Goal: Task Accomplishment & Management: Use online tool/utility

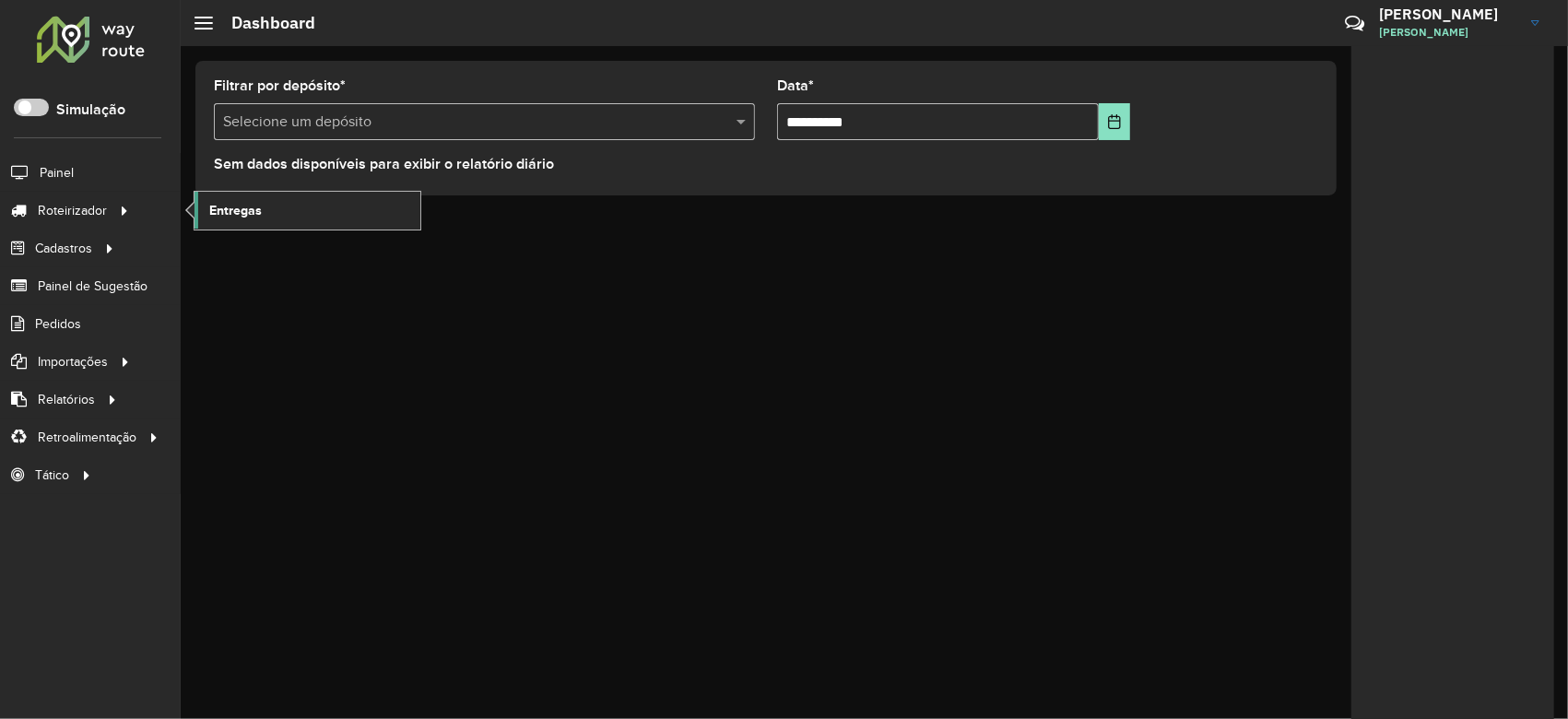
click at [230, 204] on span "Entregas" at bounding box center [235, 210] width 53 height 19
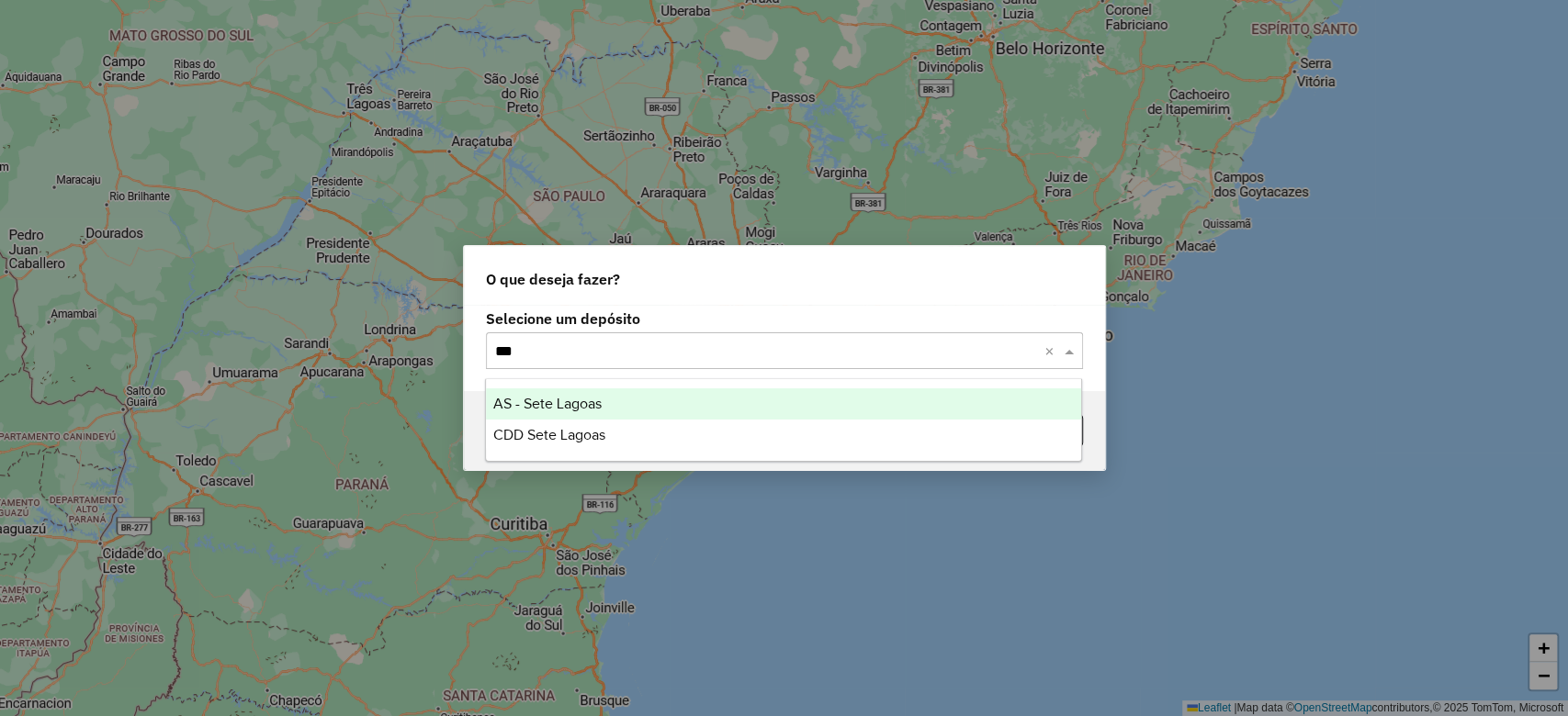
type input "****"
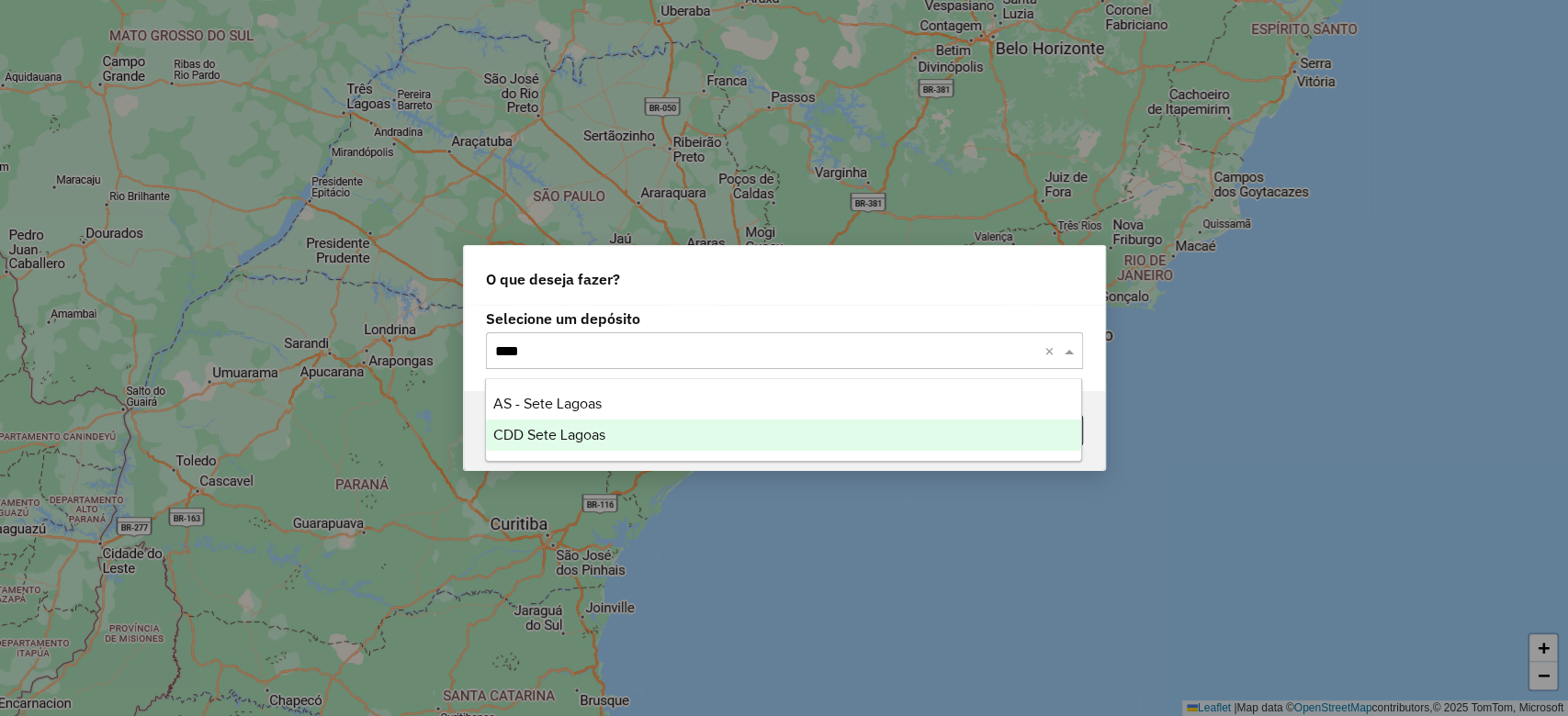
click at [537, 450] on div "CDD Sete Lagoas" at bounding box center [783, 434] width 595 height 31
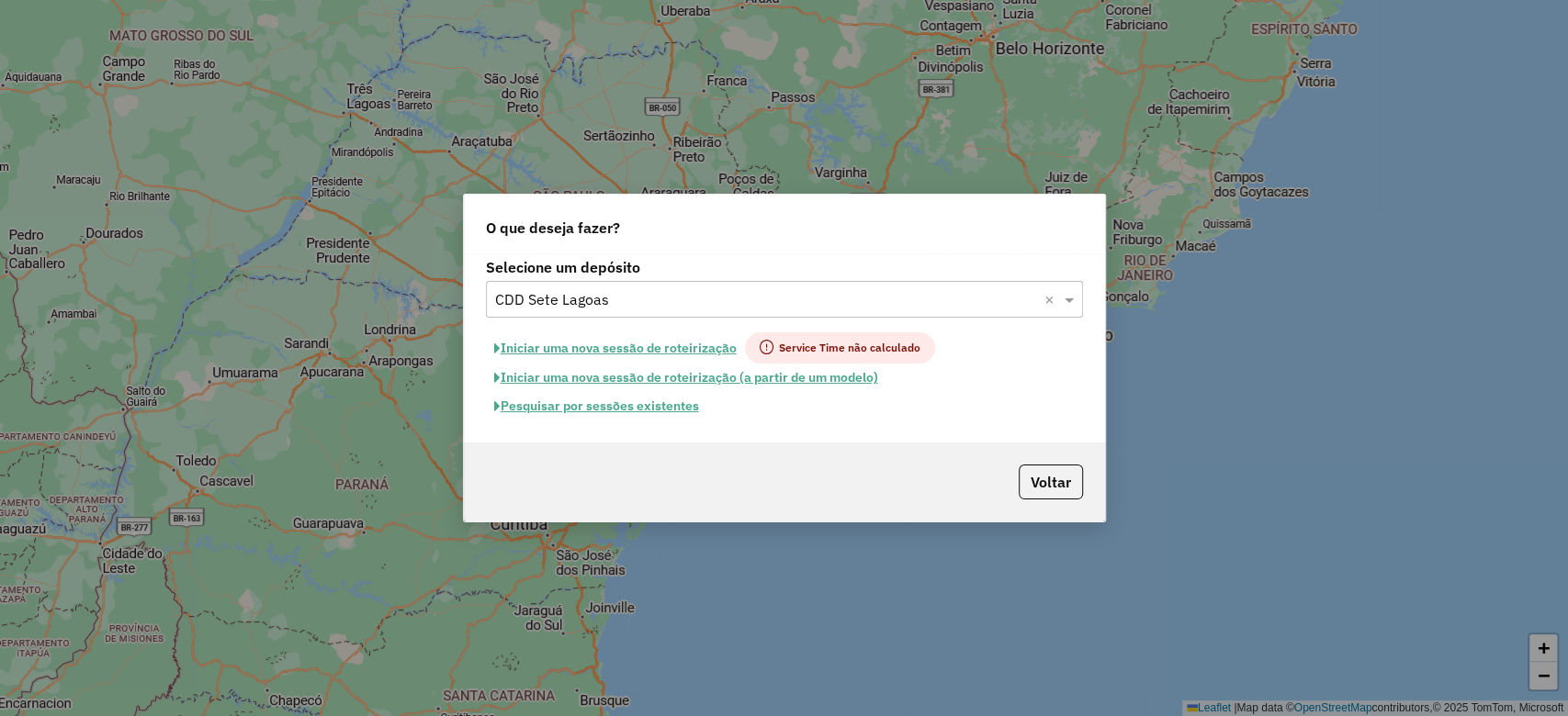
click at [594, 406] on button "Pesquisar por sessões existentes" at bounding box center [596, 406] width 222 height 29
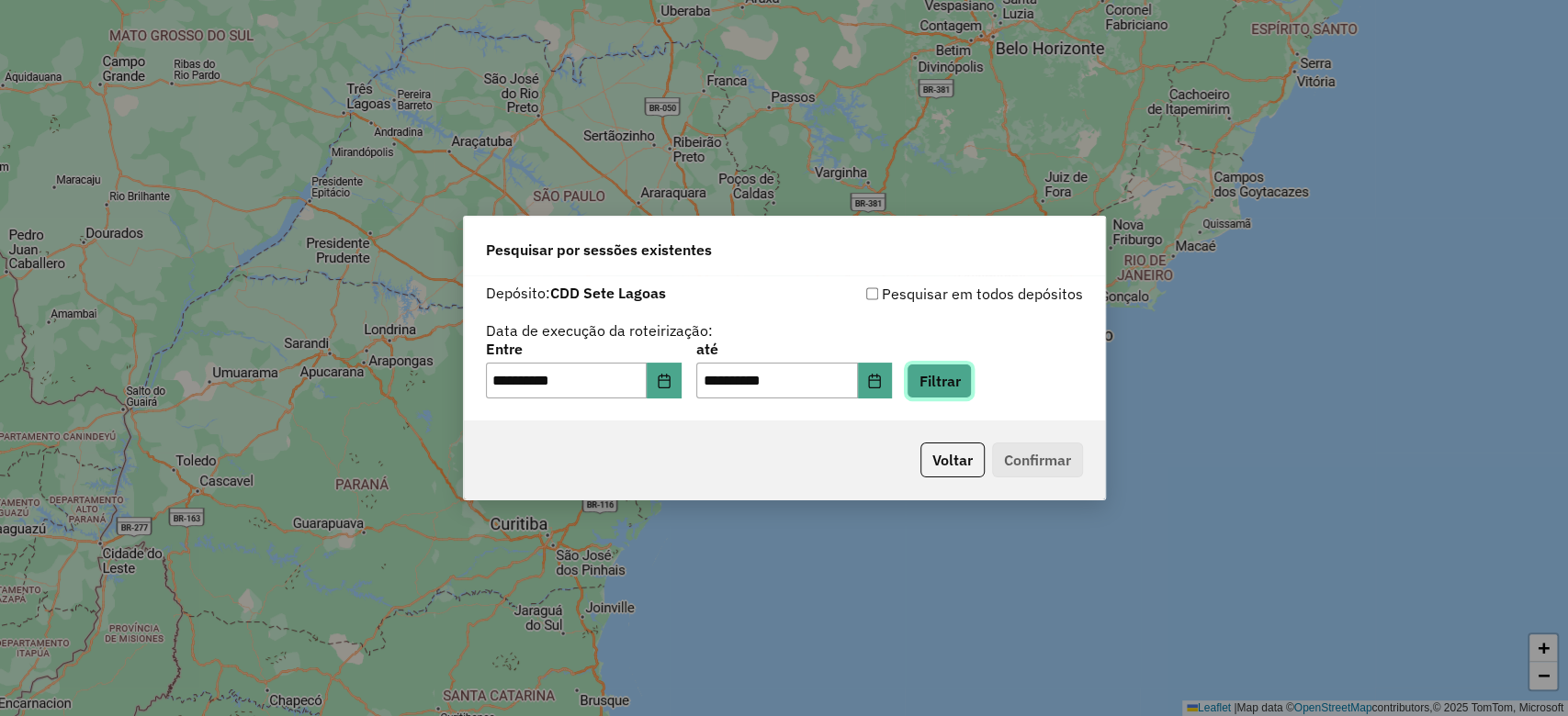
click at [972, 371] on button "Filtrar" at bounding box center [939, 380] width 66 height 35
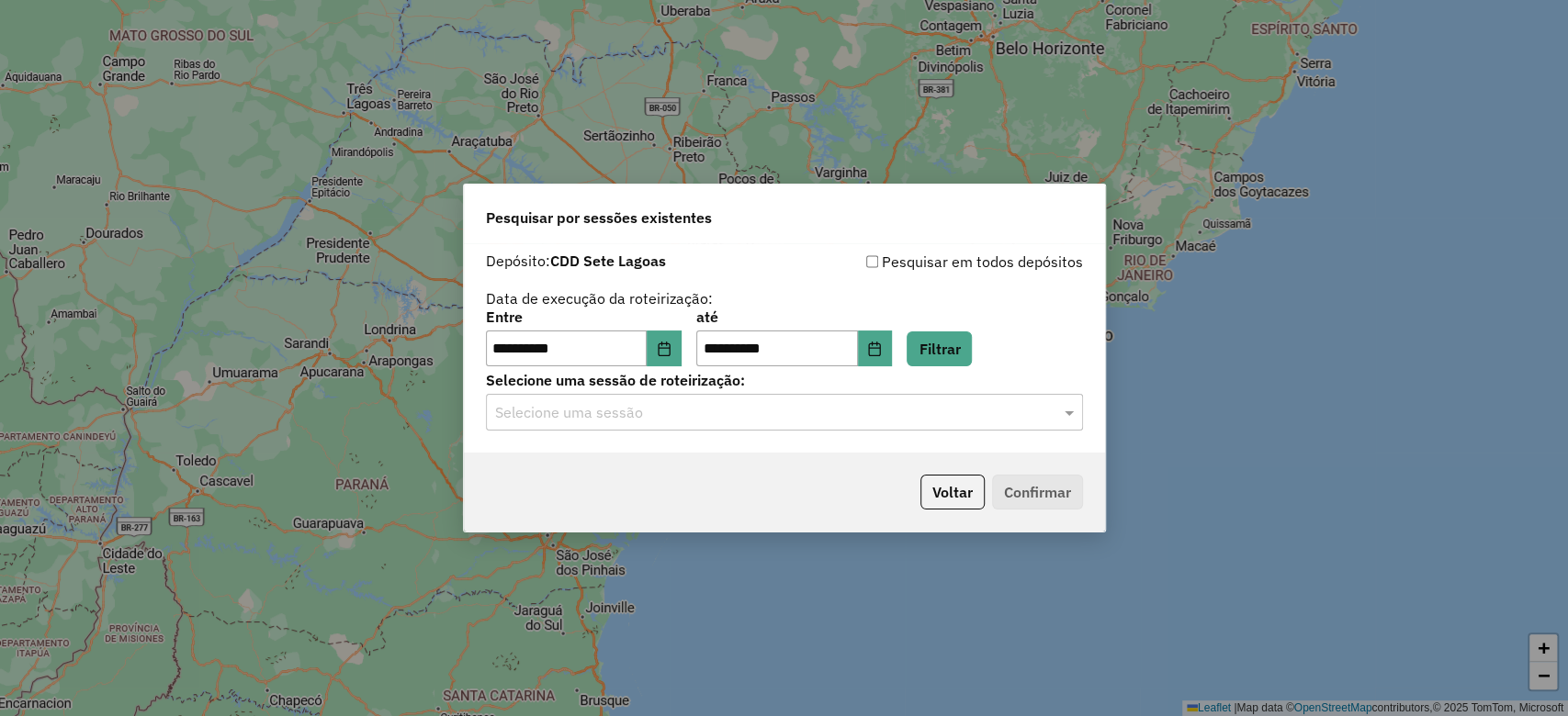
click at [859, 419] on input "text" at bounding box center [765, 413] width 542 height 22
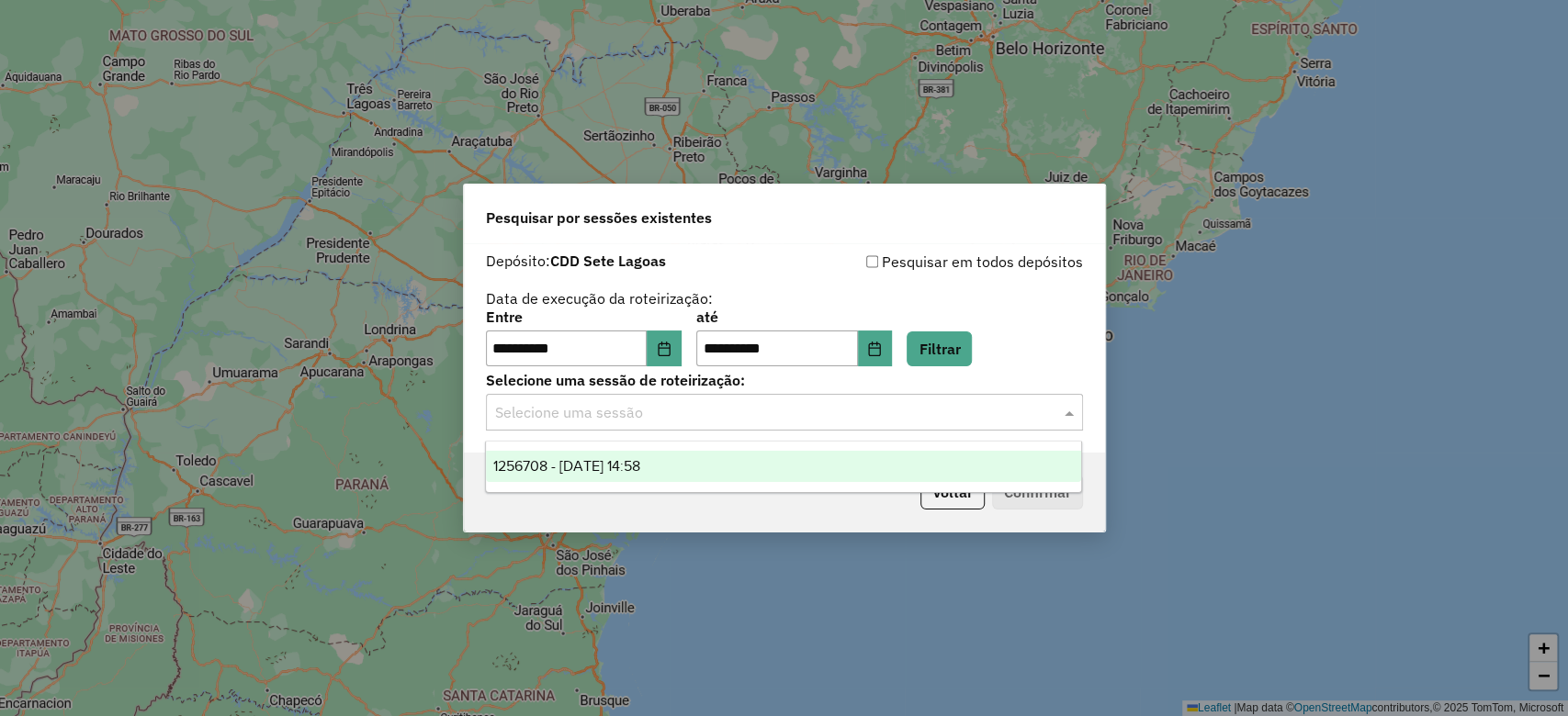
click at [685, 459] on div "1256708 - 01/09/2025 14:58" at bounding box center [783, 466] width 595 height 31
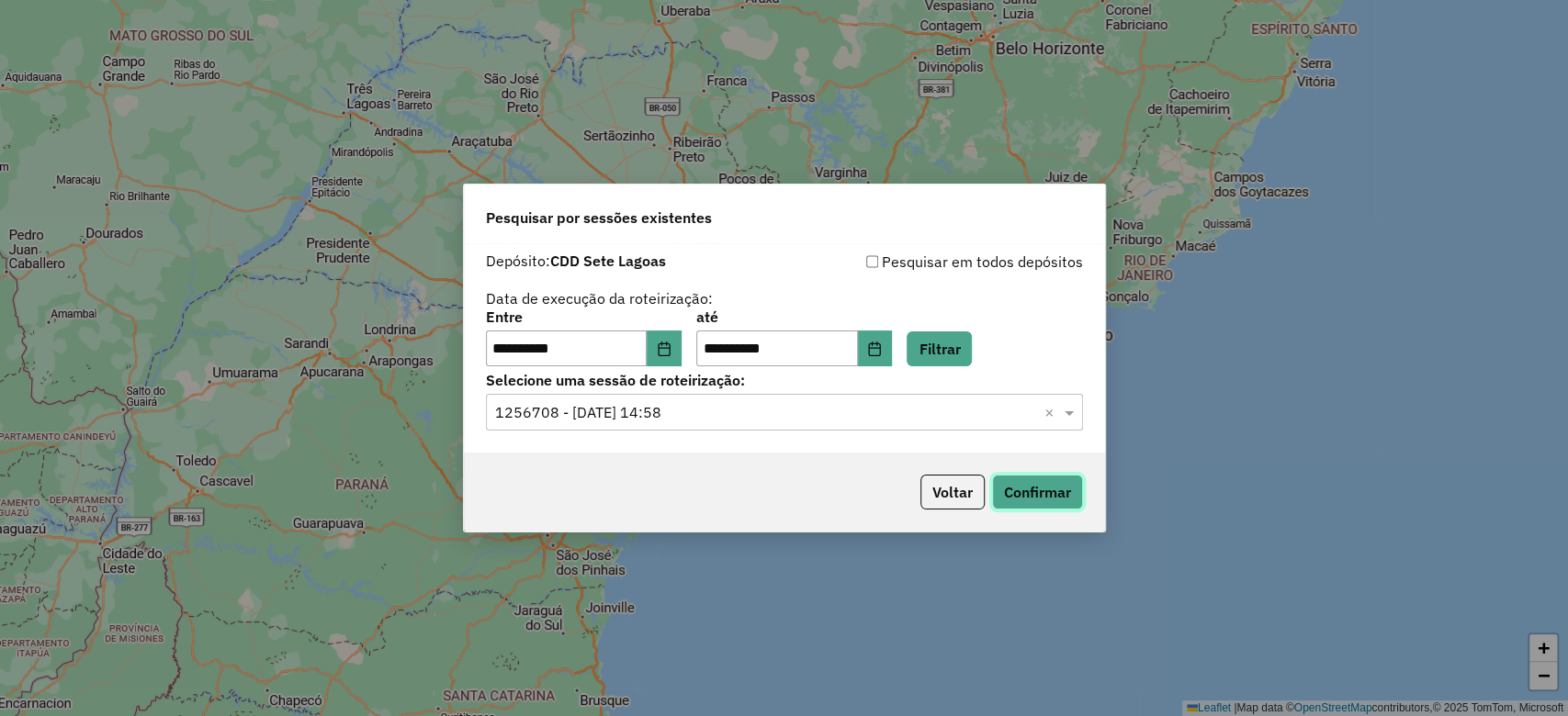
click at [1034, 495] on button "Confirmar" at bounding box center [1037, 492] width 91 height 35
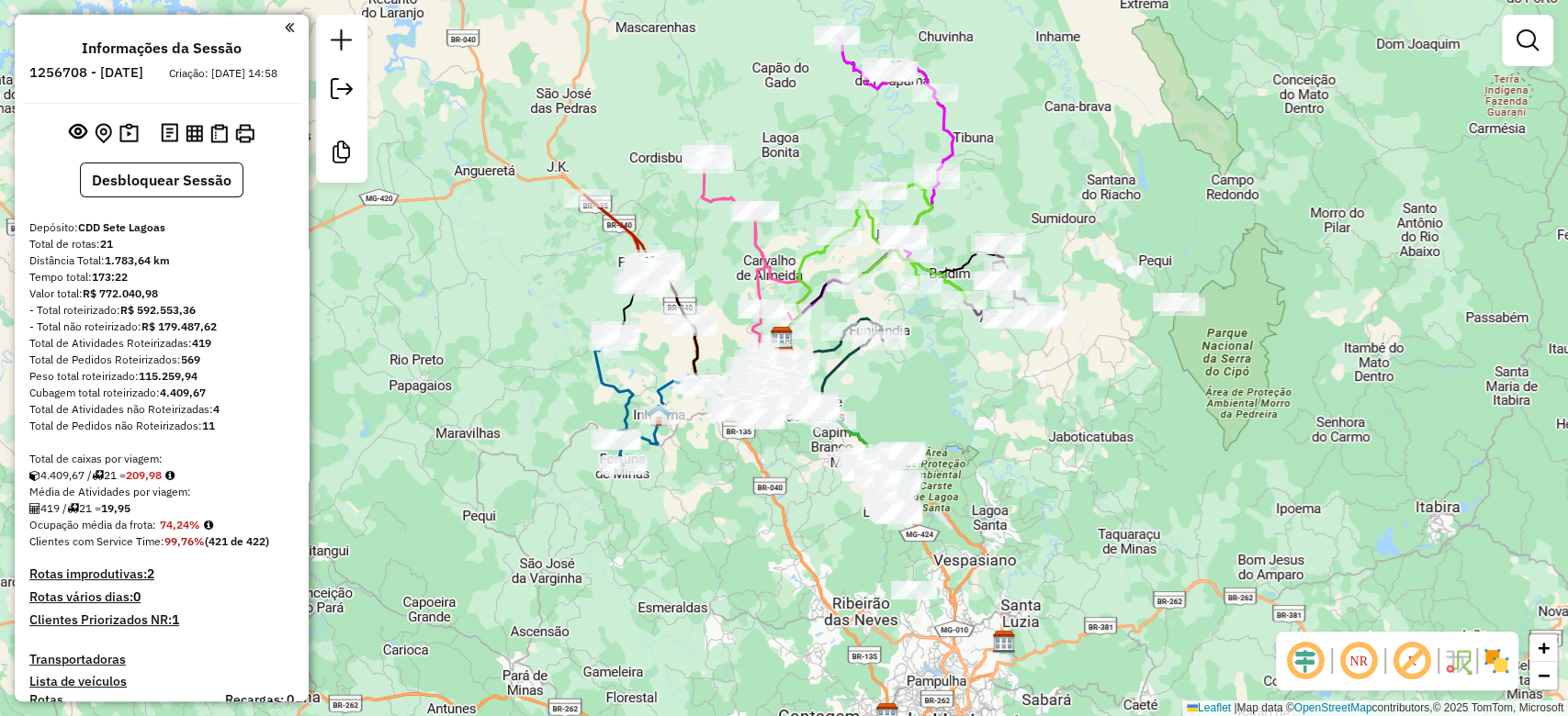
click at [1503, 662] on img at bounding box center [1496, 661] width 30 height 30
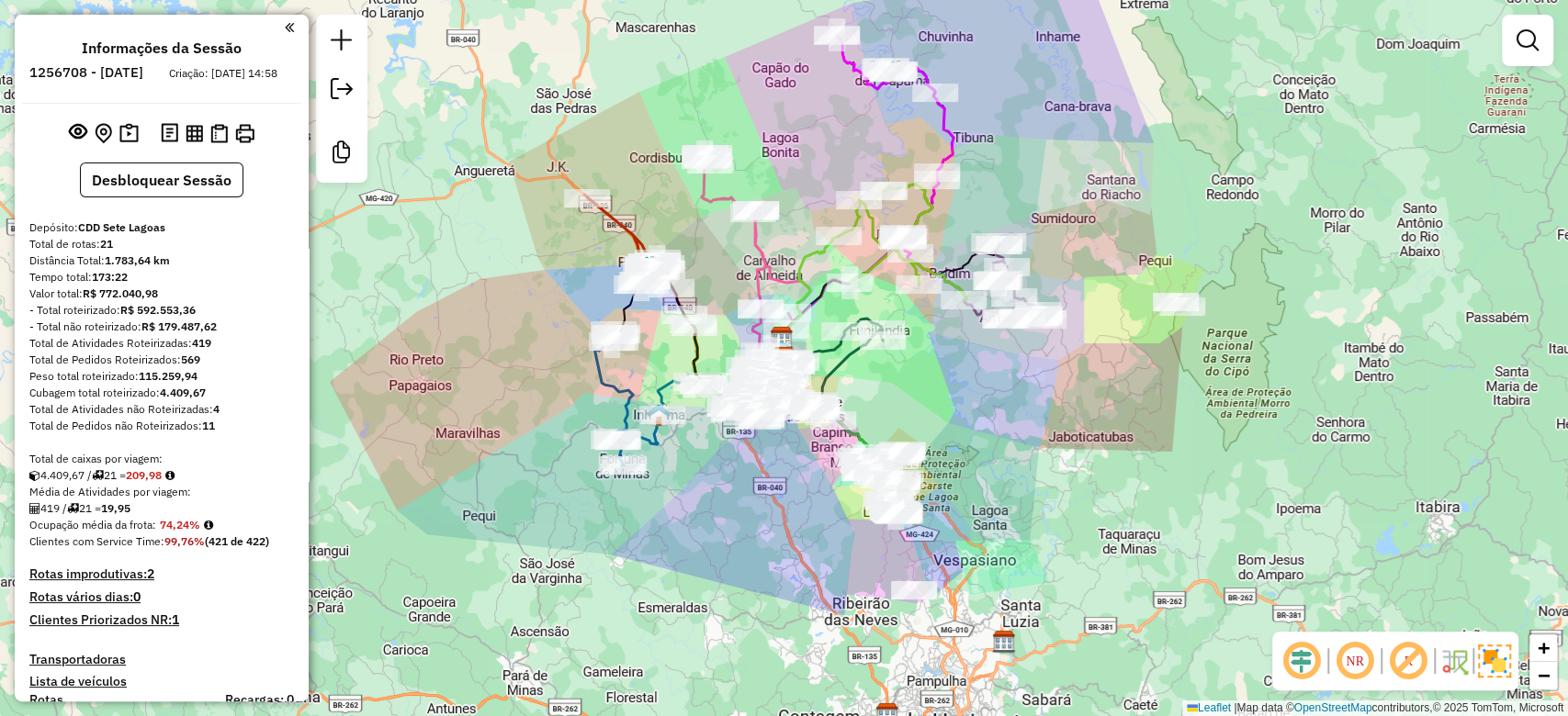
click at [1413, 657] on em at bounding box center [1408, 660] width 44 height 44
click at [1310, 660] on em at bounding box center [1302, 660] width 44 height 44
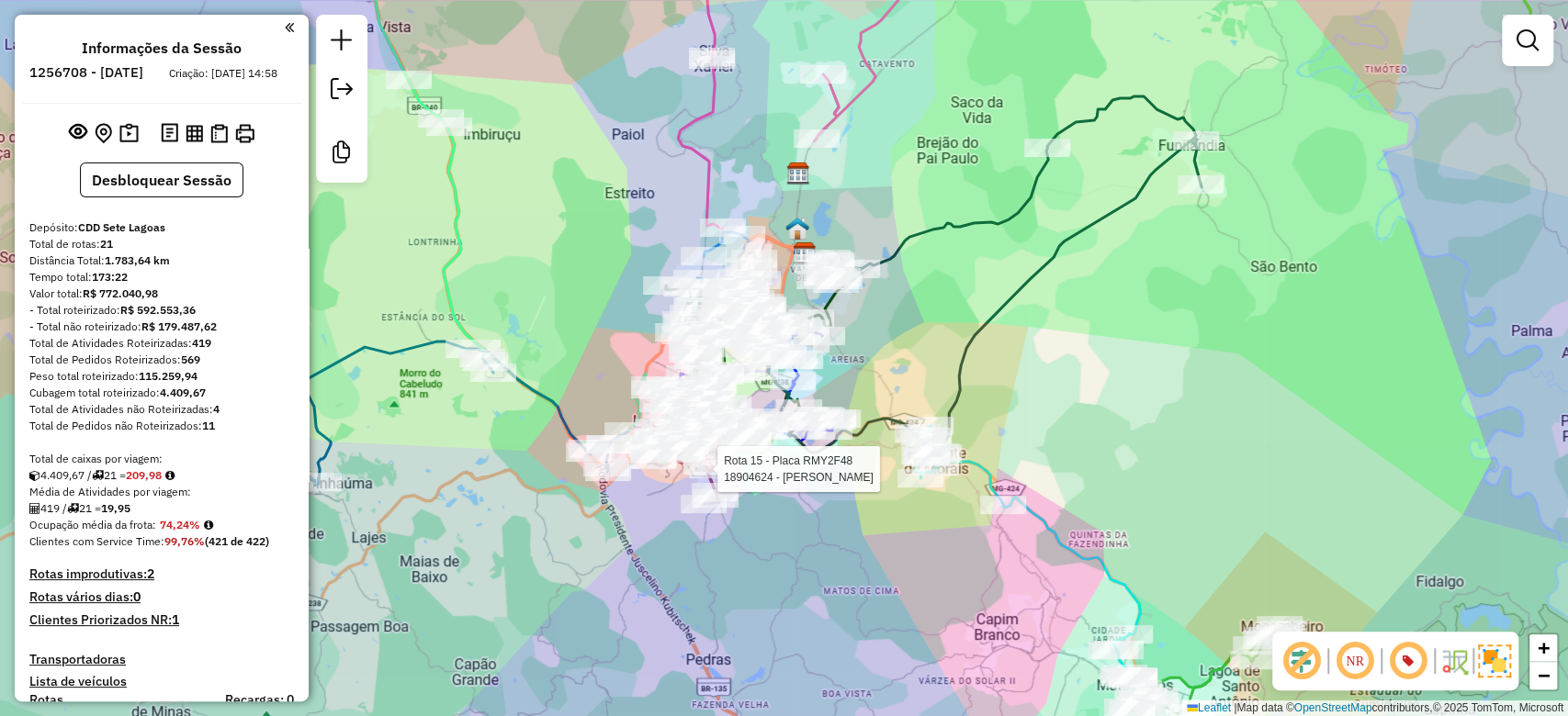
click at [706, 479] on div at bounding box center [711, 469] width 46 height 18
select select "**********"
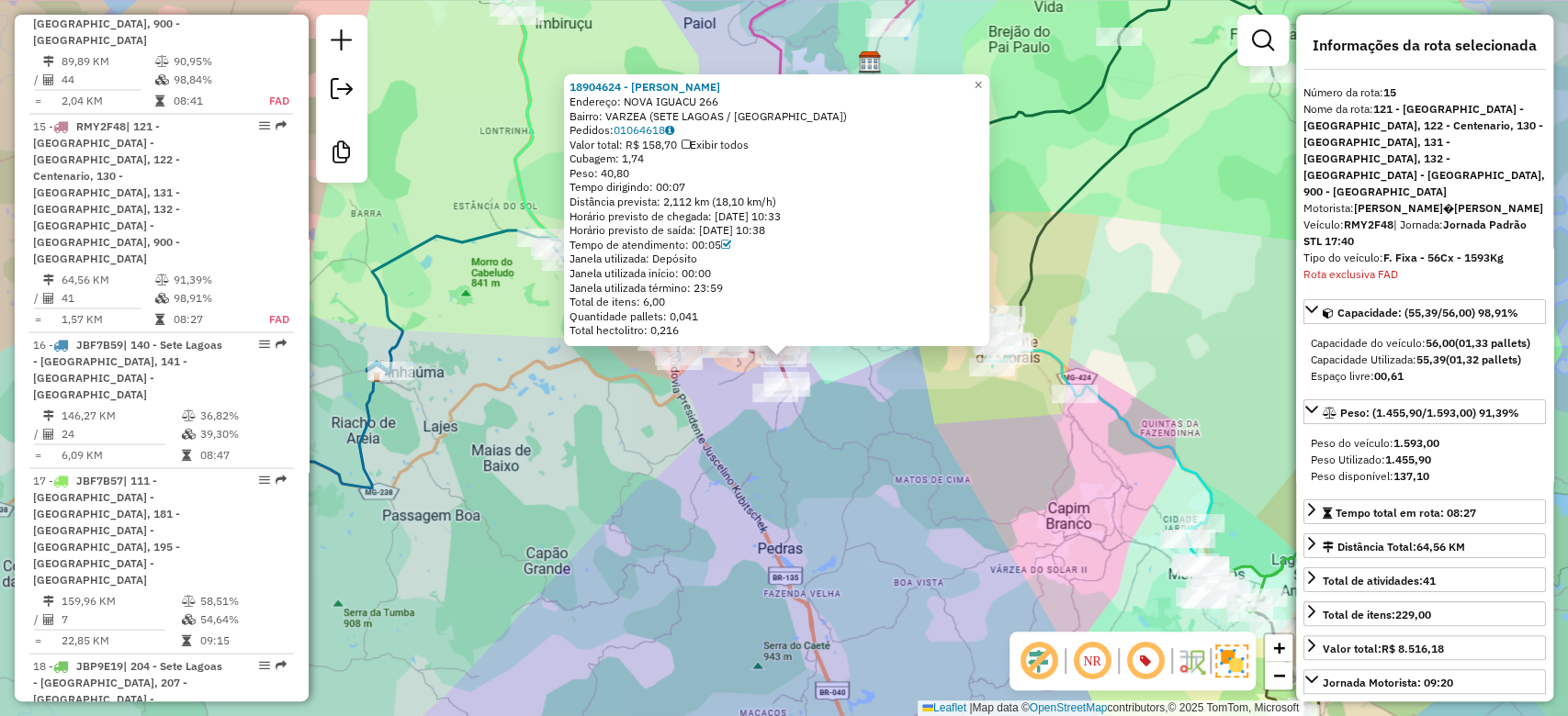
scroll to position [2338, 0]
click at [706, 480] on div "18904624 - [PERSON_NAME]: NOVA IGUACU 266 Bairro: [GEOGRAPHIC_DATA] (SETE LAGOA…" at bounding box center [784, 358] width 1568 height 716
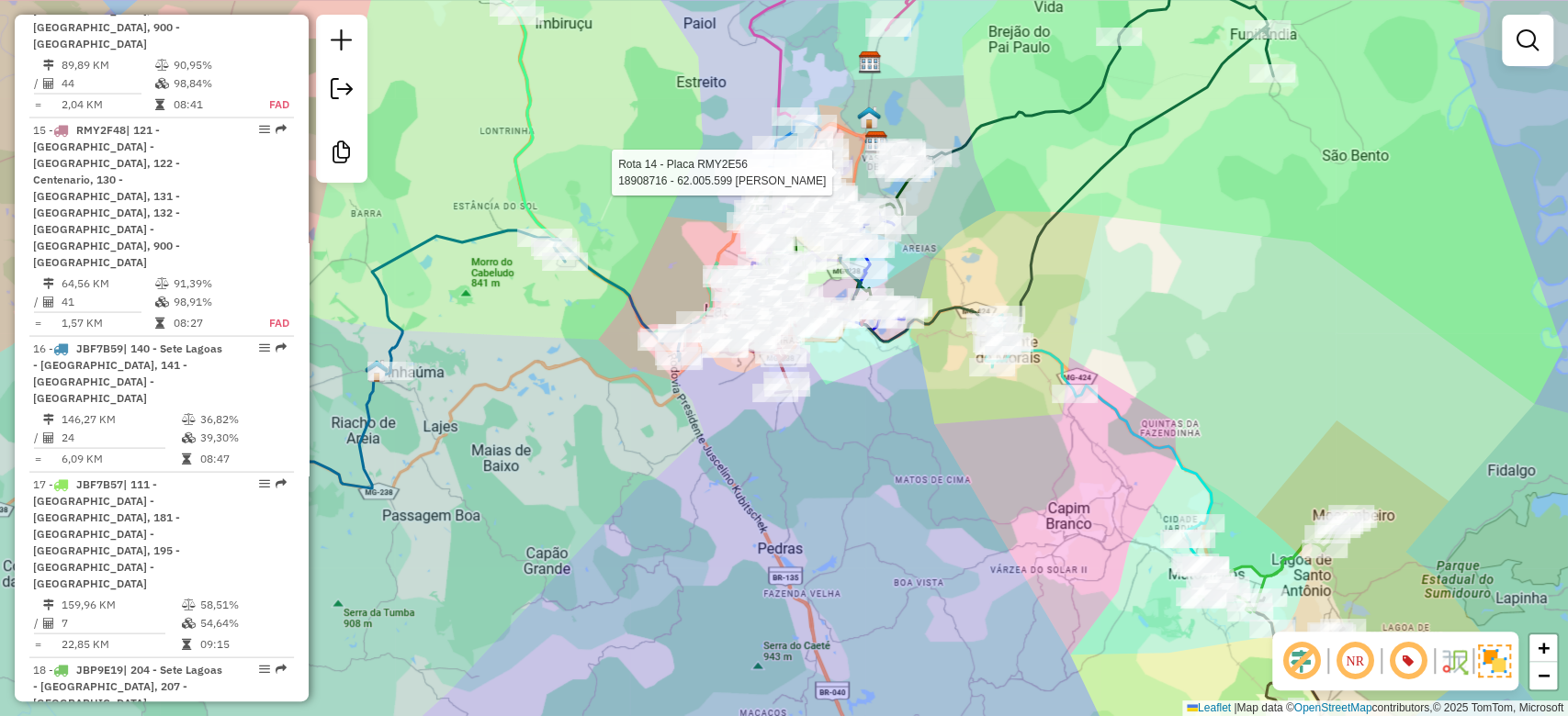
select select "**********"
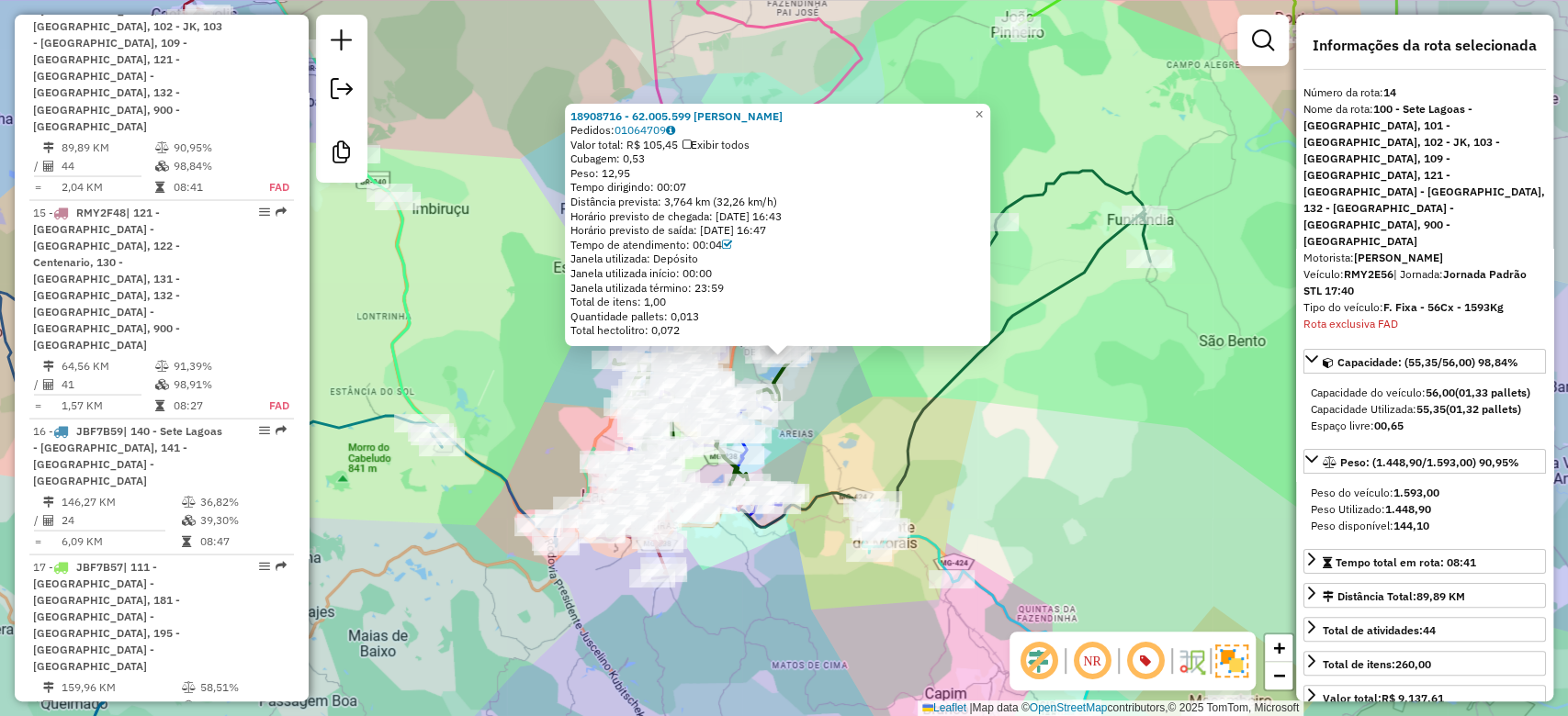
scroll to position [2153, 0]
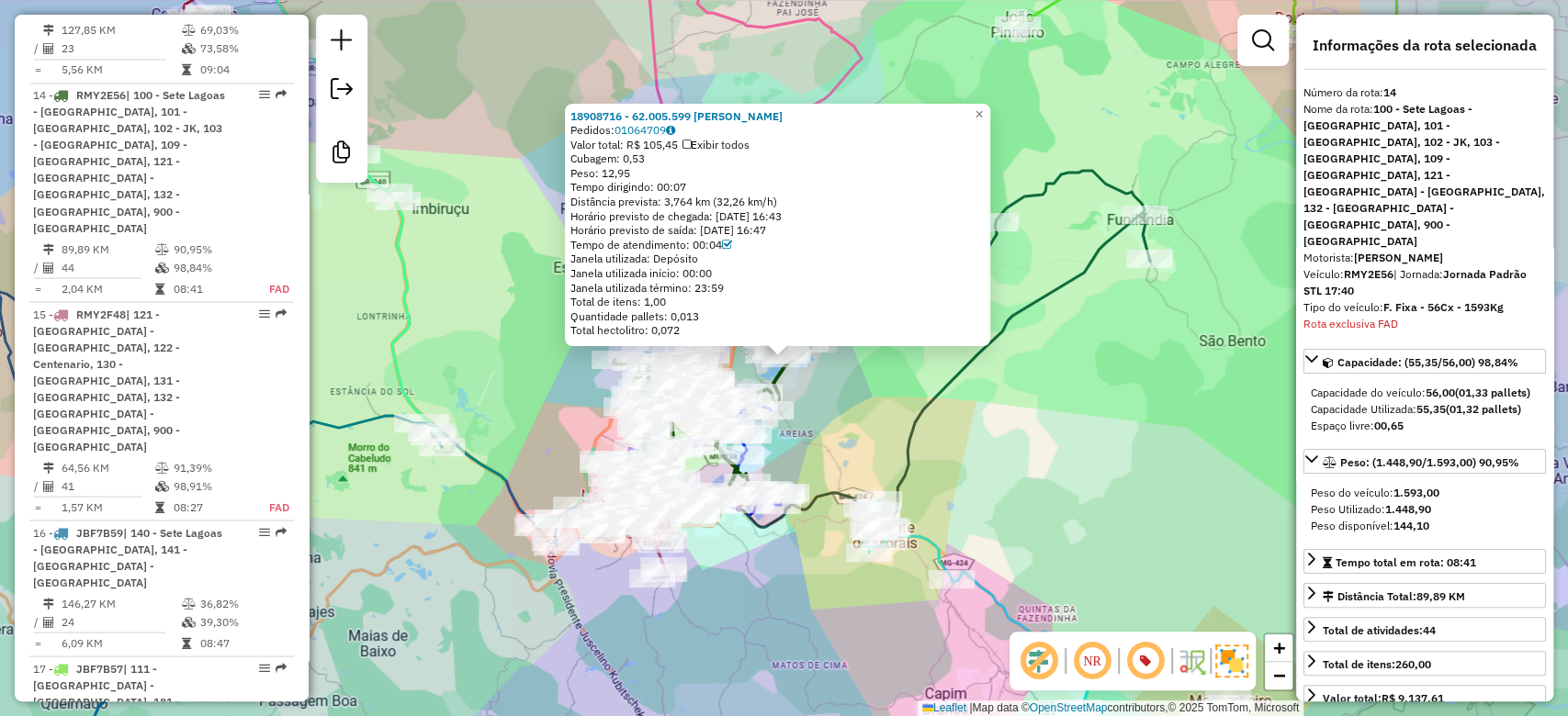
click at [846, 381] on div "18908716 - 62.005.599 [PERSON_NAME] Pedidos: 01064709 Valor total: R$ 105,45 Ex…" at bounding box center [784, 358] width 1568 height 716
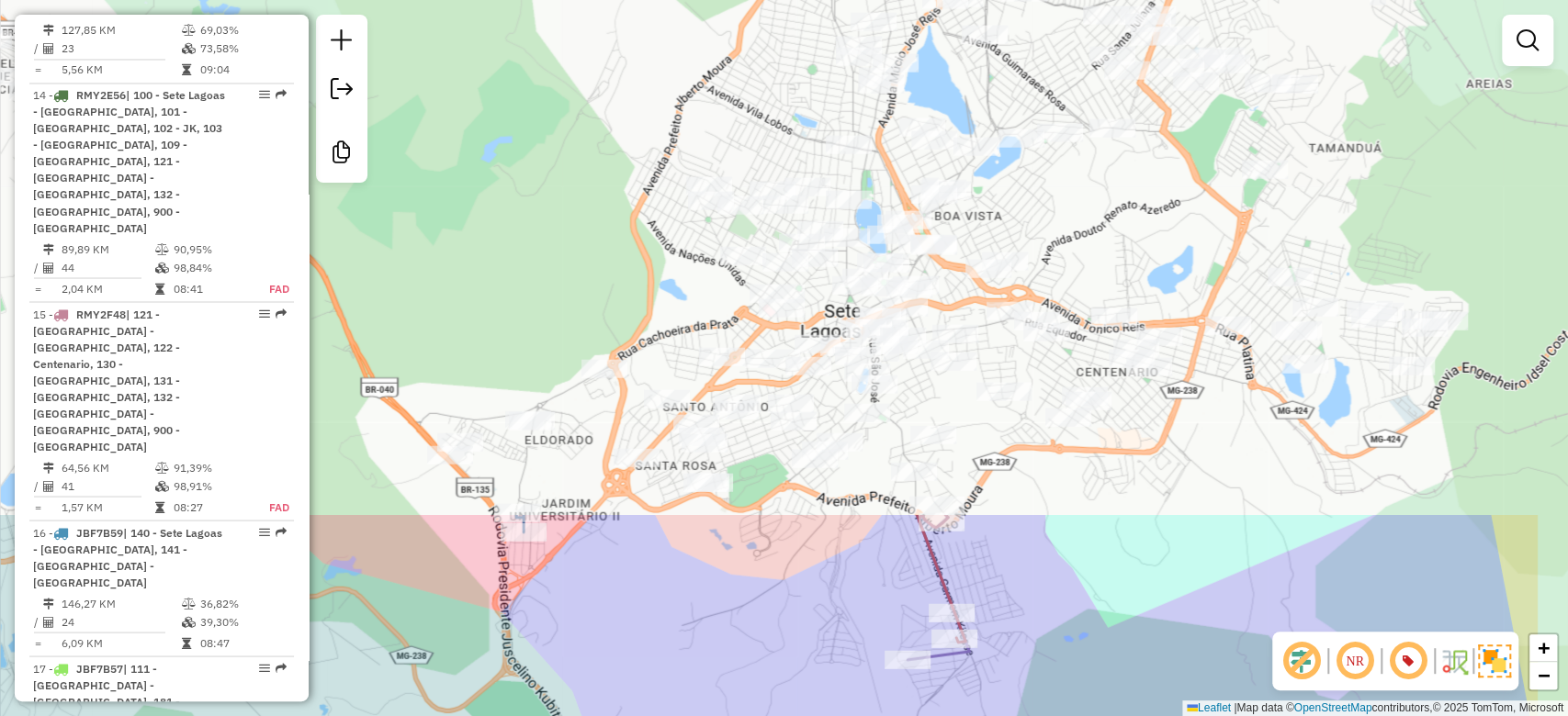
drag, startPoint x: 905, startPoint y: 188, endPoint x: 719, endPoint y: 774, distance: 614.8
click at [719, 715] on html "Aguarde... Pop-up bloqueado! Seu navegador bloqueou automáticamente a abertura …" at bounding box center [784, 358] width 1568 height 716
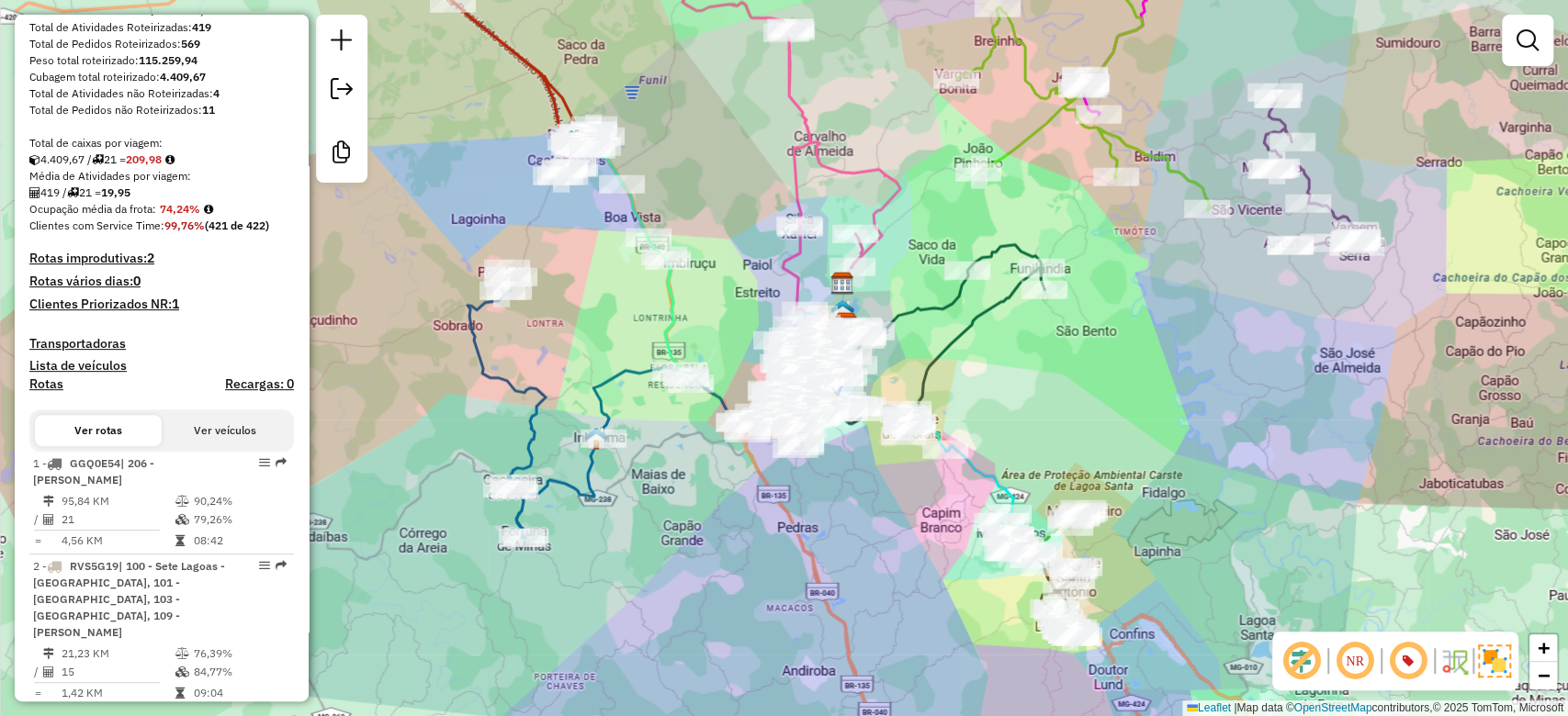
scroll to position [0, 0]
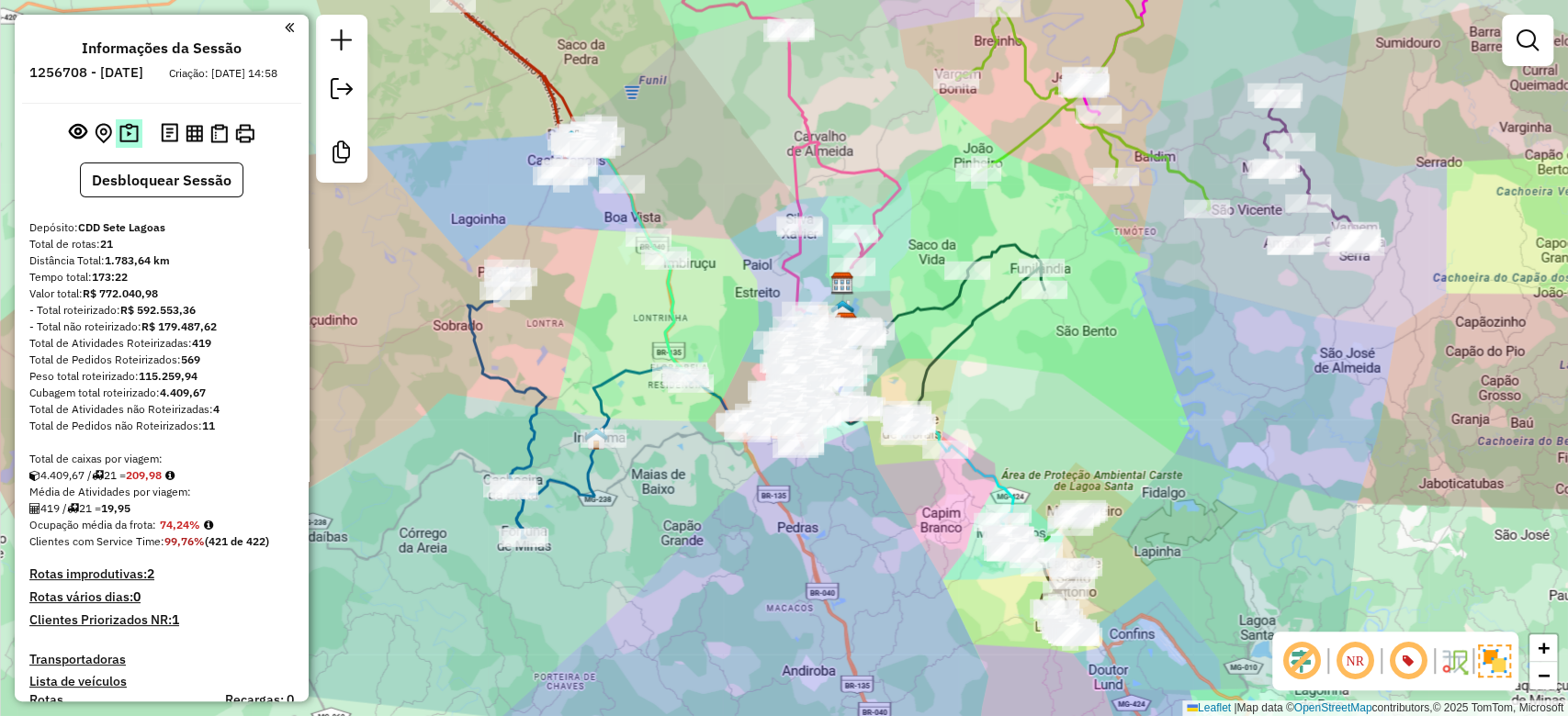
click at [124, 144] on img at bounding box center [128, 133] width 19 height 21
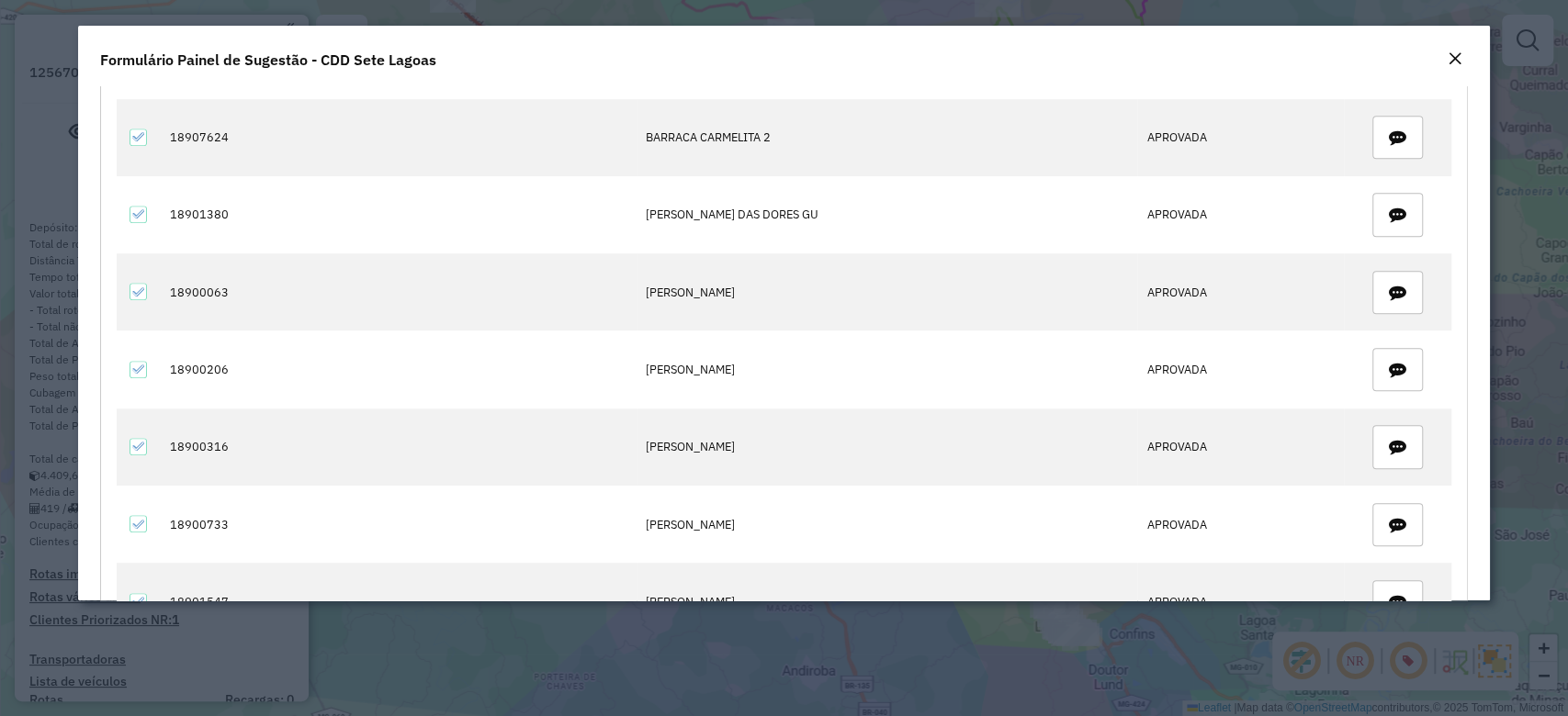
scroll to position [434, 0]
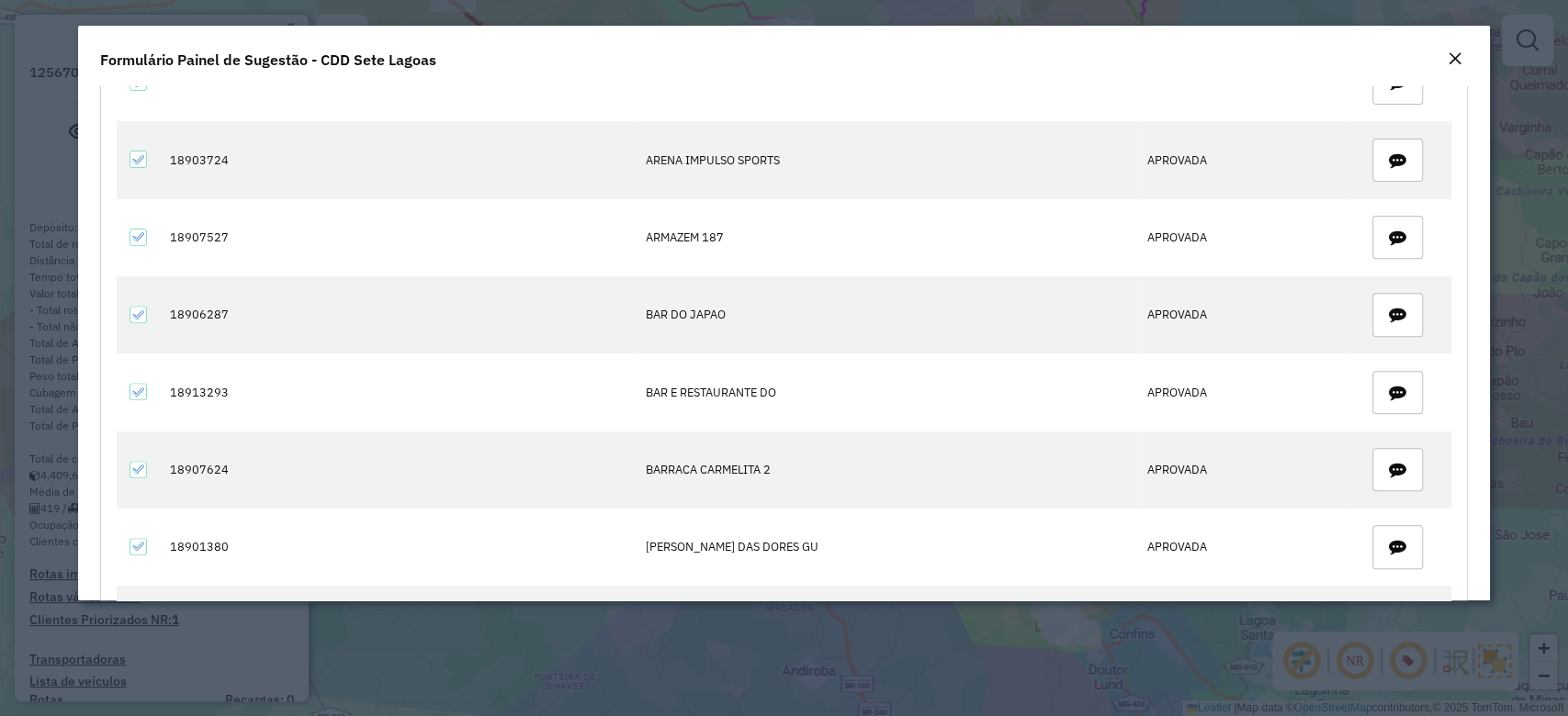
click at [1453, 55] on em "Close" at bounding box center [1455, 59] width 15 height 15
